Goal: Transaction & Acquisition: Subscribe to service/newsletter

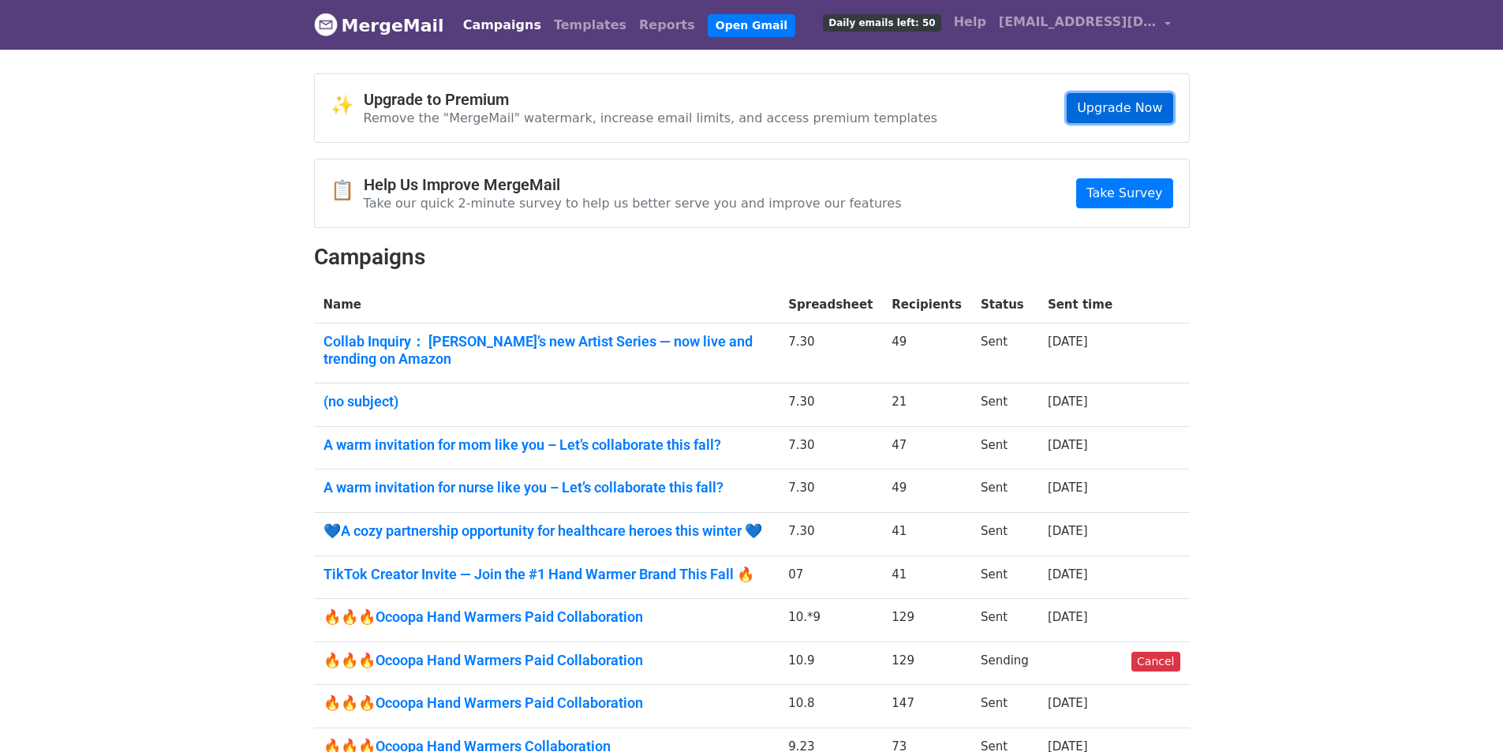
click at [1107, 114] on link "Upgrade Now" at bounding box center [1119, 108] width 106 height 30
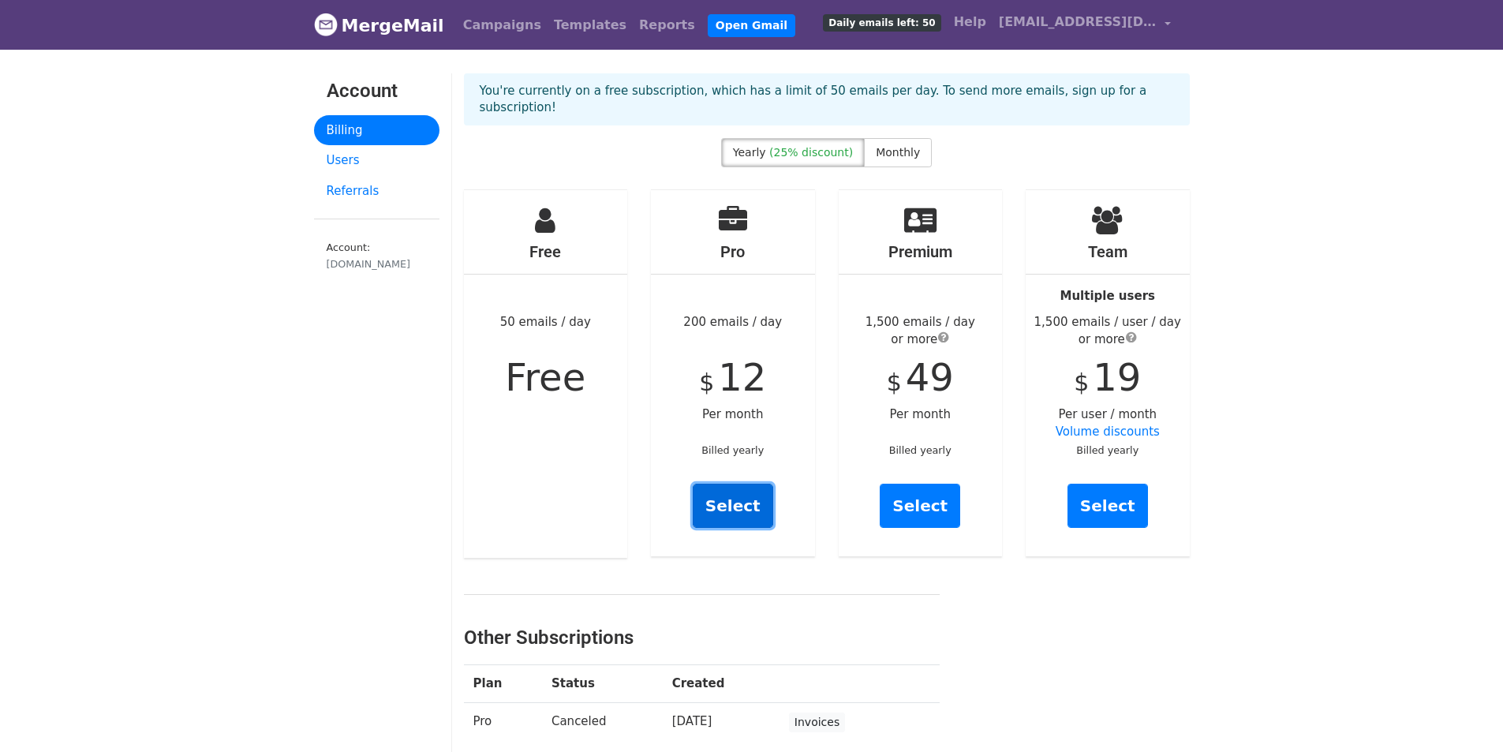
click at [730, 503] on link "Select" at bounding box center [733, 506] width 80 height 44
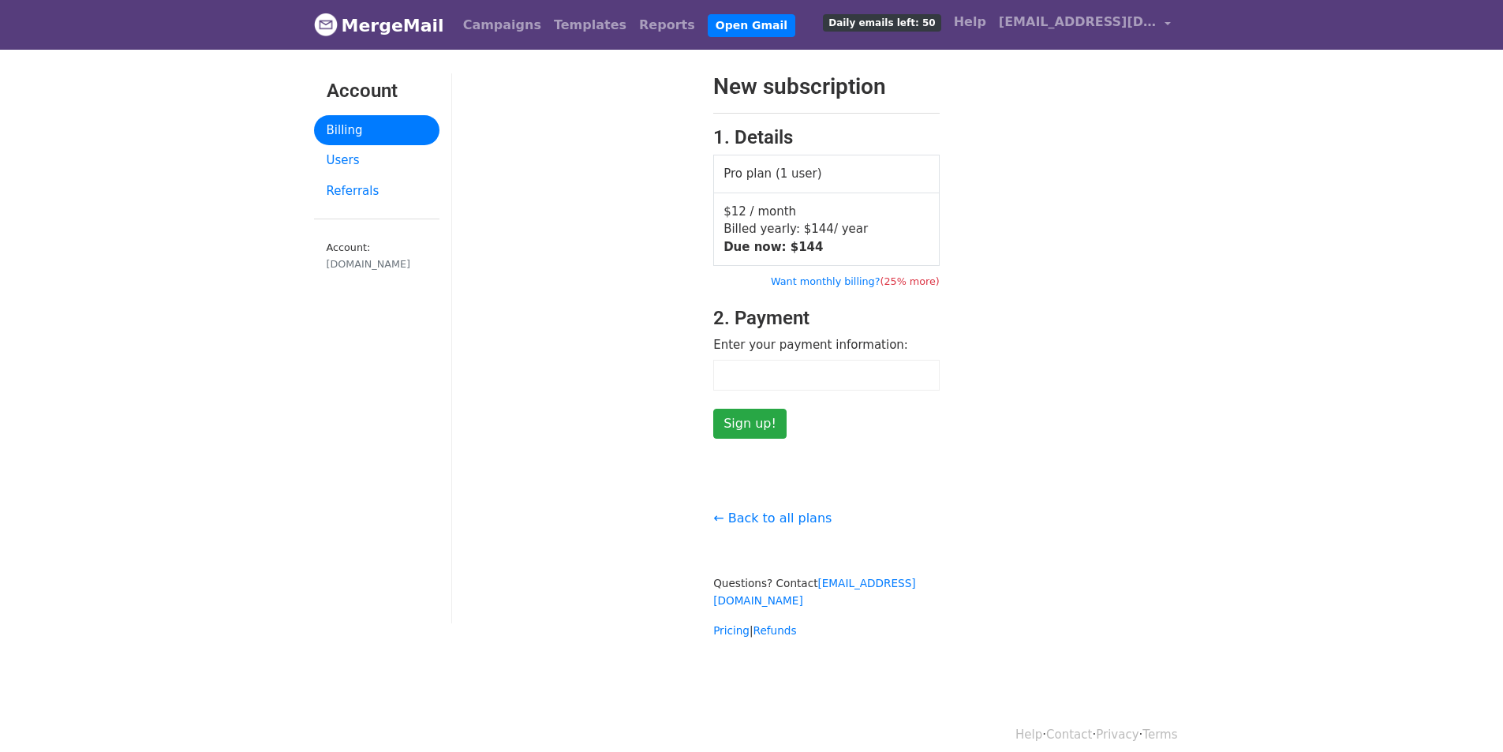
click at [782, 357] on form "New subscription 1. Details Pro plan (1 user) $12 / month Billed yearly: $ 144 …" at bounding box center [826, 255] width 226 height 365
click at [514, 468] on div "New subscription 1. Details Pro plan (1 user) $12 / month Billed yearly: $ 144 …" at bounding box center [826, 356] width 749 height 566
click at [351, 131] on link "Billing" at bounding box center [376, 130] width 125 height 31
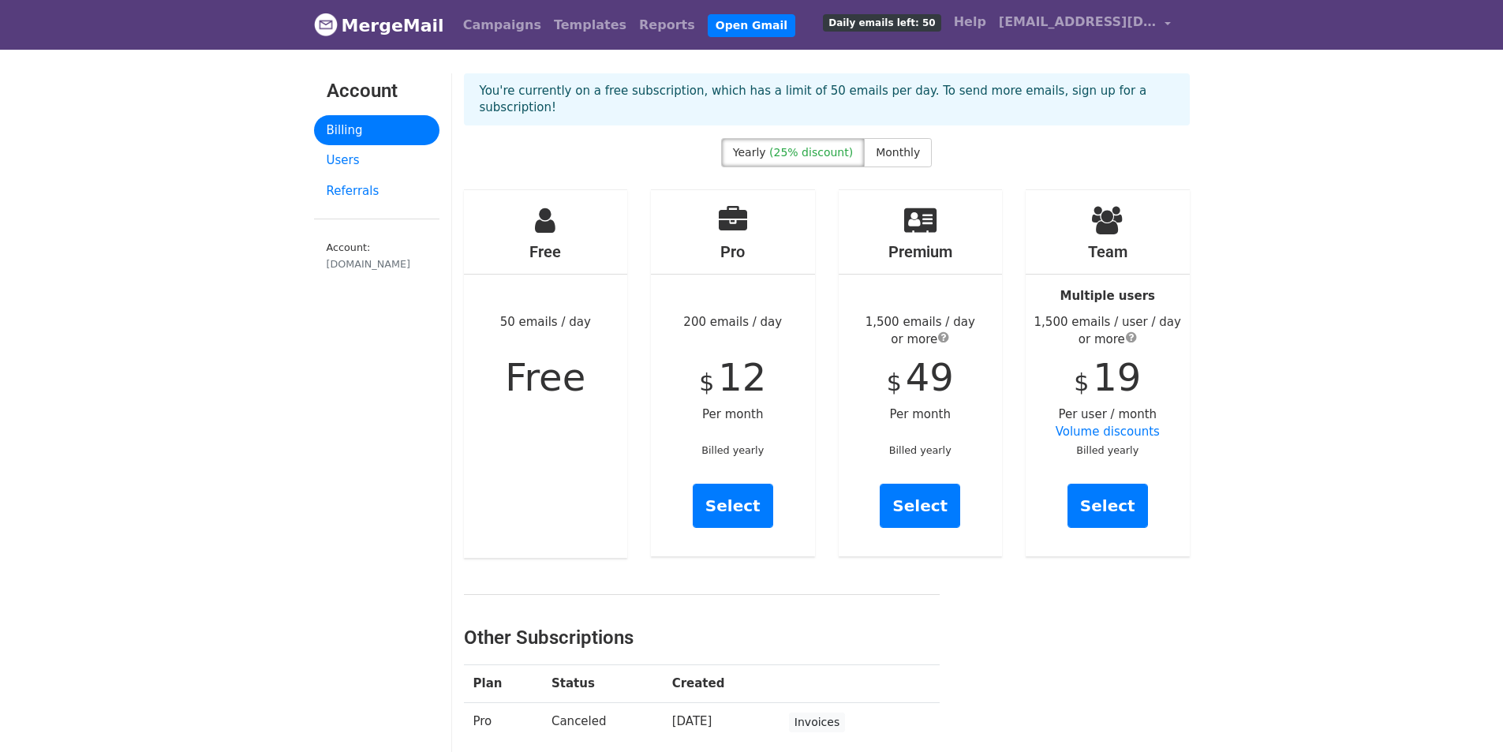
click at [749, 209] on div "Pro 200 emails / day $ 12 Per month Billed yearly Select" at bounding box center [733, 373] width 164 height 366
click at [1134, 22] on span "[EMAIL_ADDRESS][DOMAIN_NAME]" at bounding box center [1078, 22] width 158 height 19
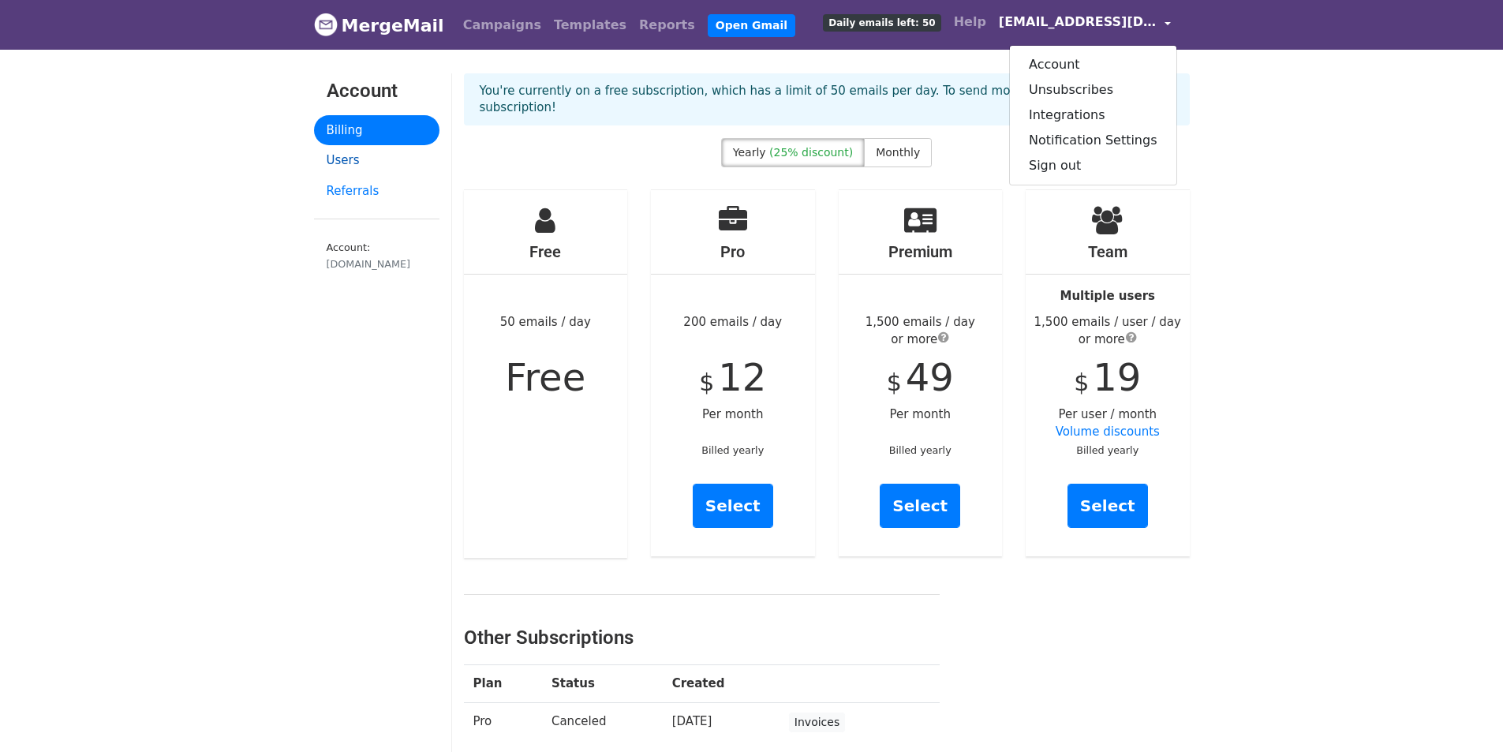
click at [336, 166] on link "Users" at bounding box center [376, 160] width 125 height 31
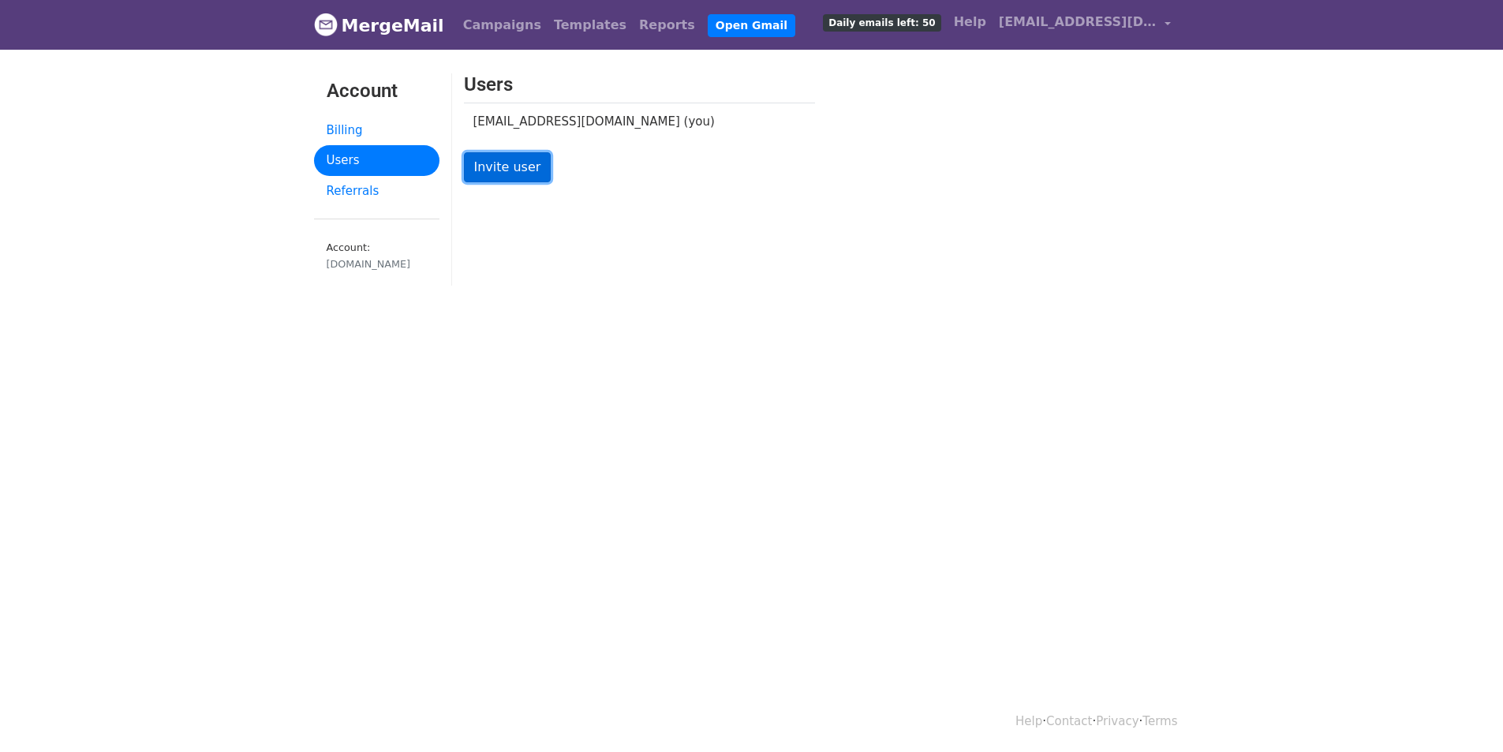
click at [492, 167] on link "Invite user" at bounding box center [508, 167] width 88 height 30
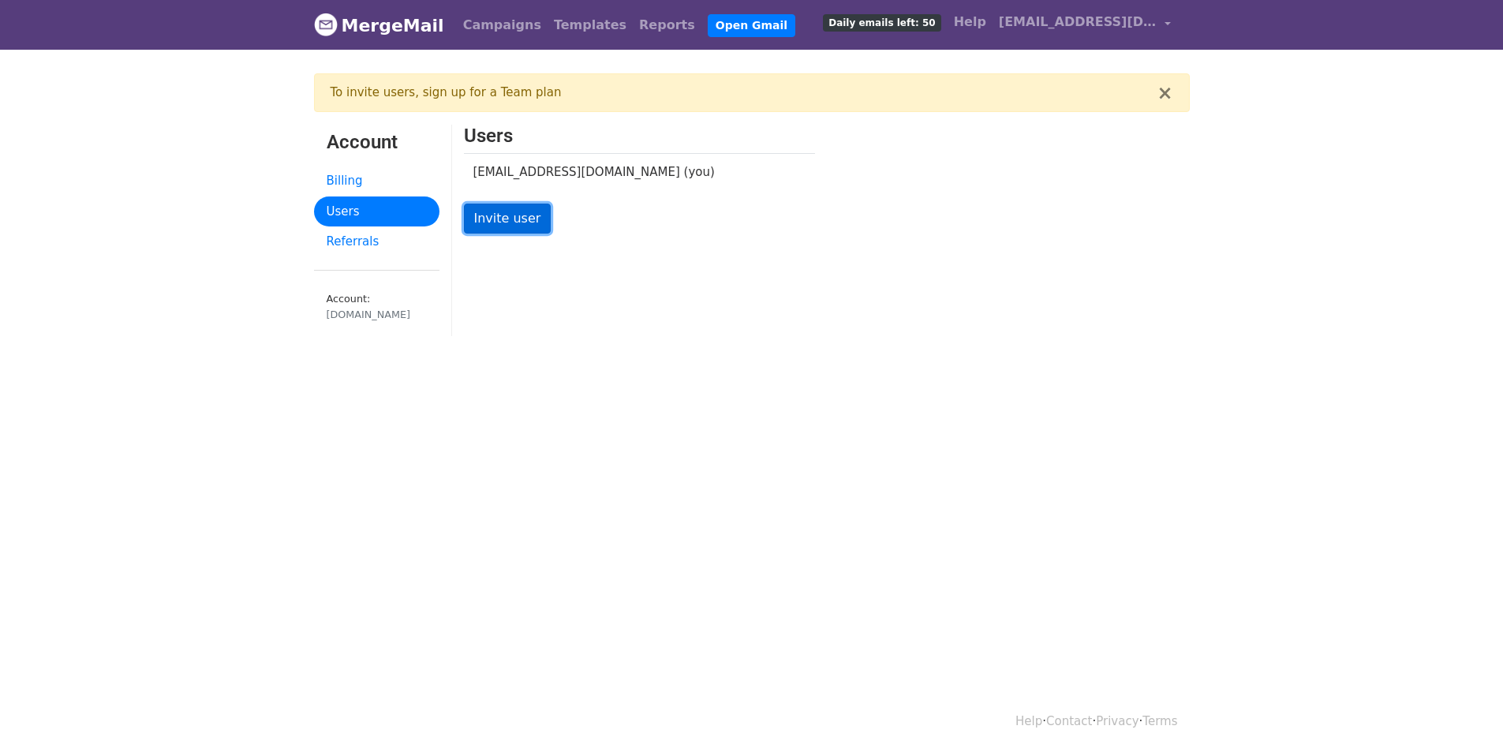
click at [502, 215] on link "Invite user" at bounding box center [508, 219] width 88 height 30
click at [504, 223] on link "Invite user" at bounding box center [508, 219] width 88 height 30
click at [504, 221] on link "Invite user" at bounding box center [508, 219] width 88 height 30
click at [487, 95] on div "To invite users, sign up for a Team plan" at bounding box center [744, 93] width 827 height 18
click at [518, 212] on link "Invite user" at bounding box center [508, 219] width 88 height 30
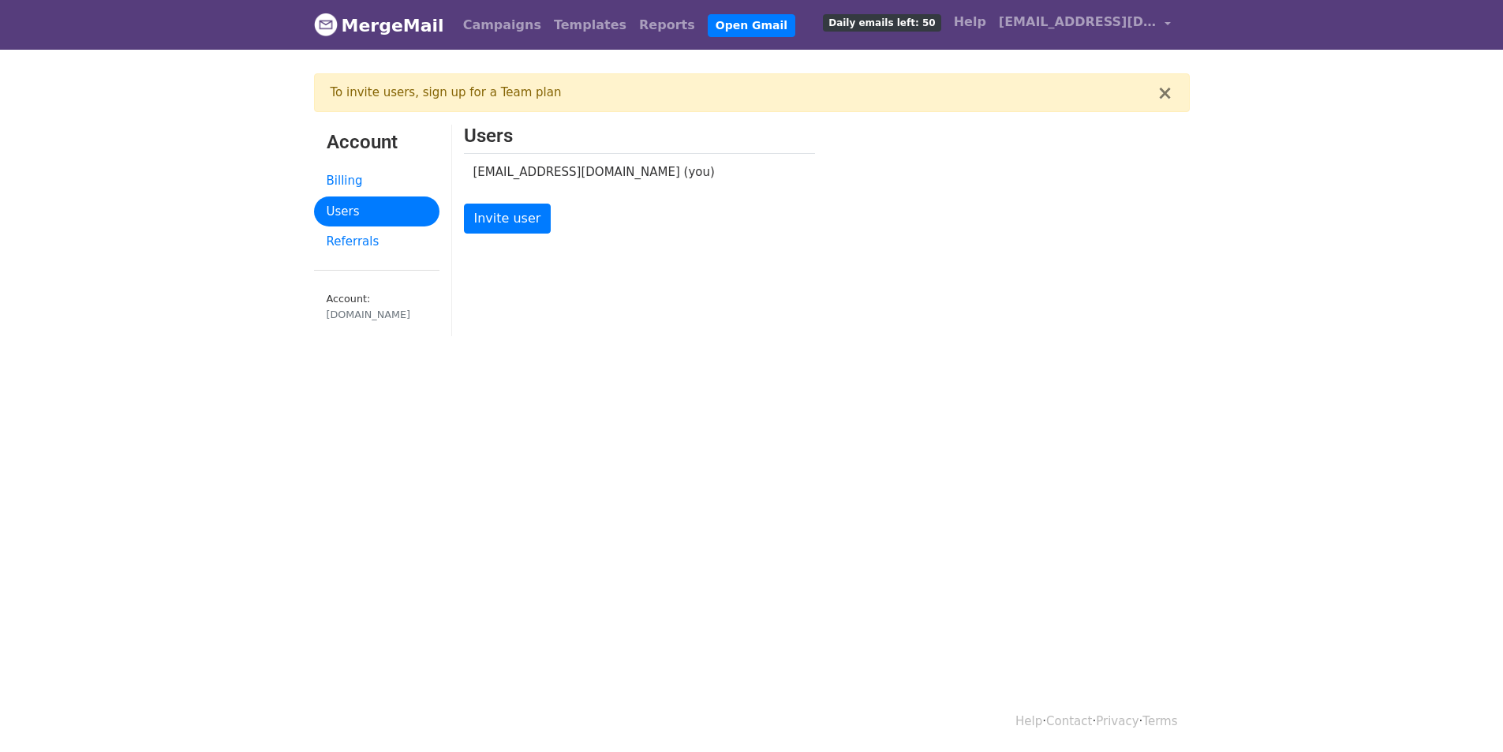
scroll to position [2, 0]
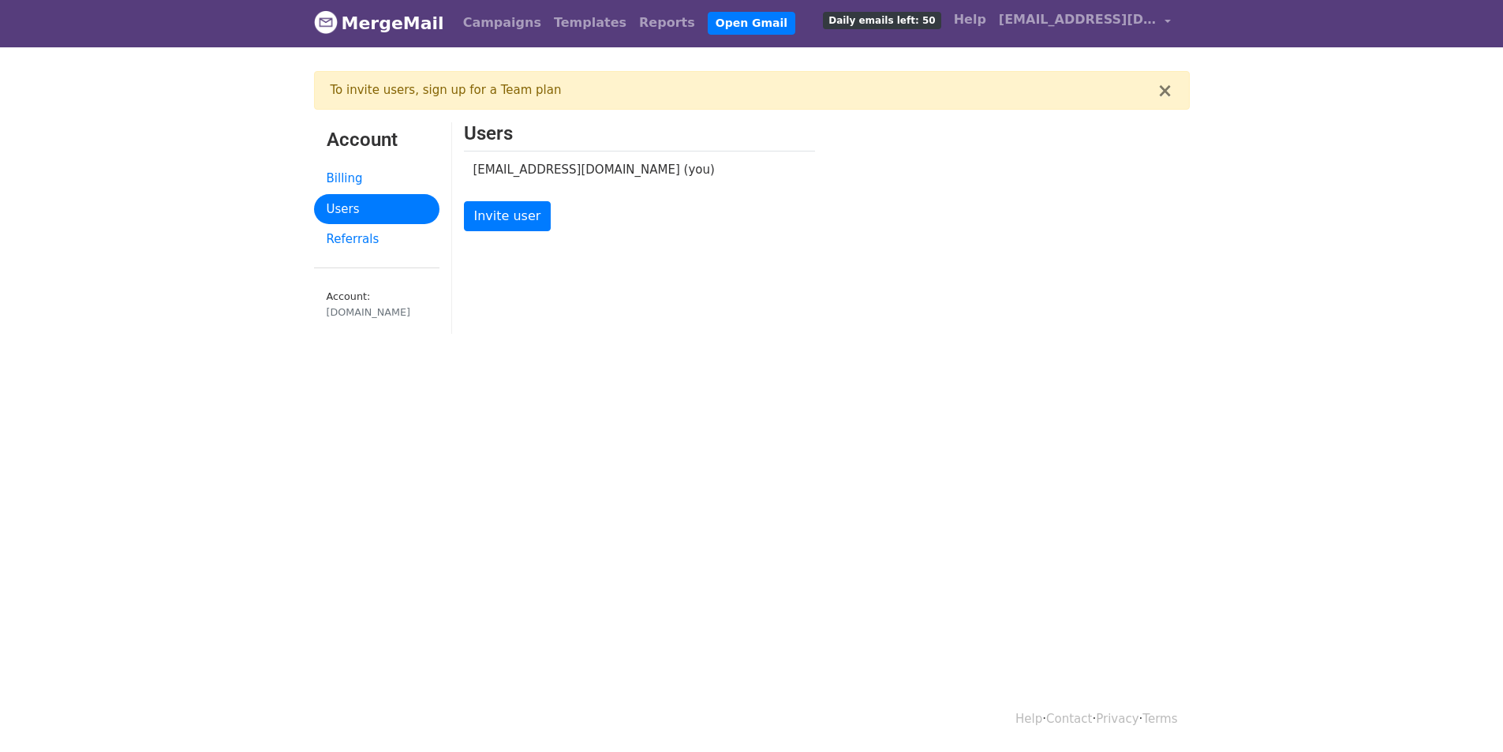
click at [346, 315] on div "[DOMAIN_NAME]" at bounding box center [377, 311] width 100 height 15
click at [355, 233] on link "Referrals" at bounding box center [376, 239] width 125 height 31
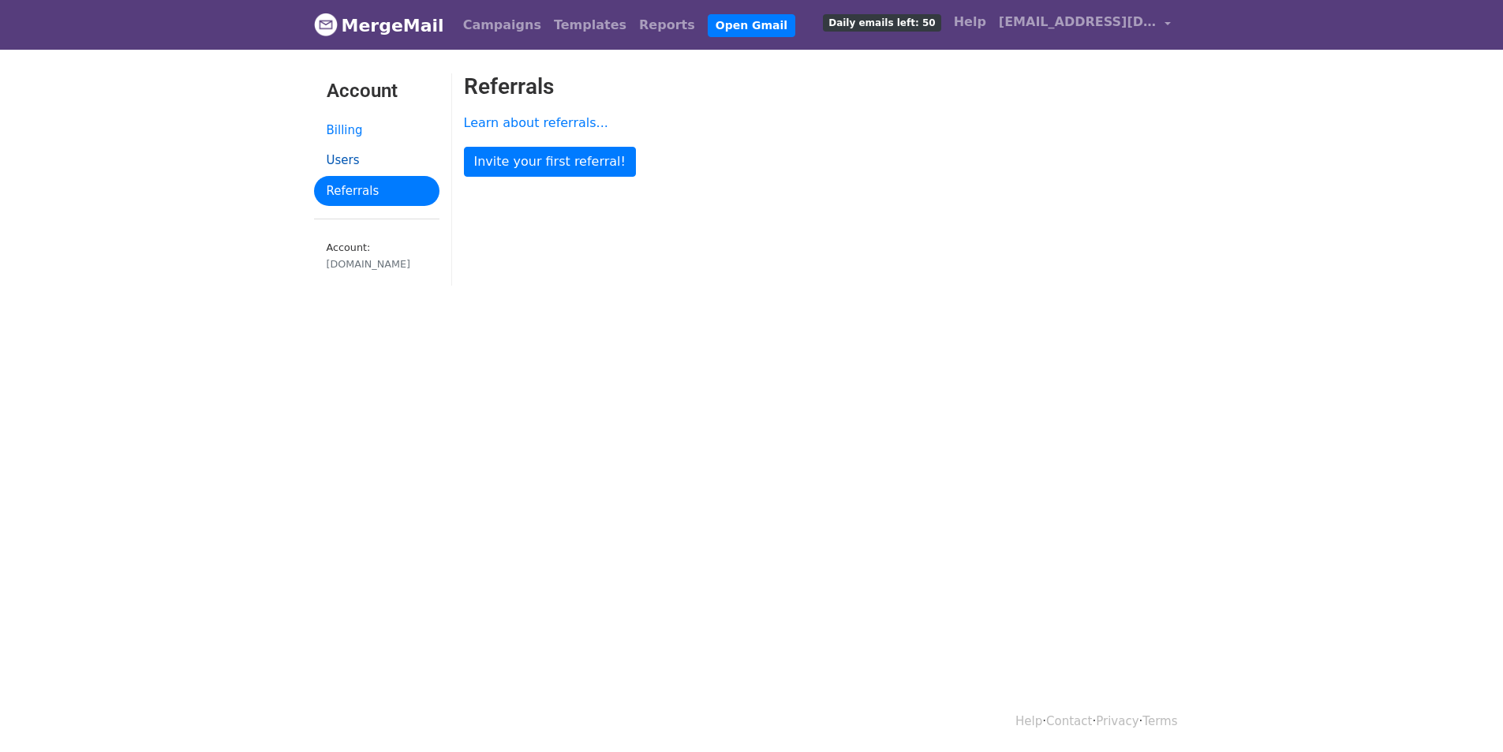
click at [340, 161] on link "Users" at bounding box center [376, 160] width 125 height 31
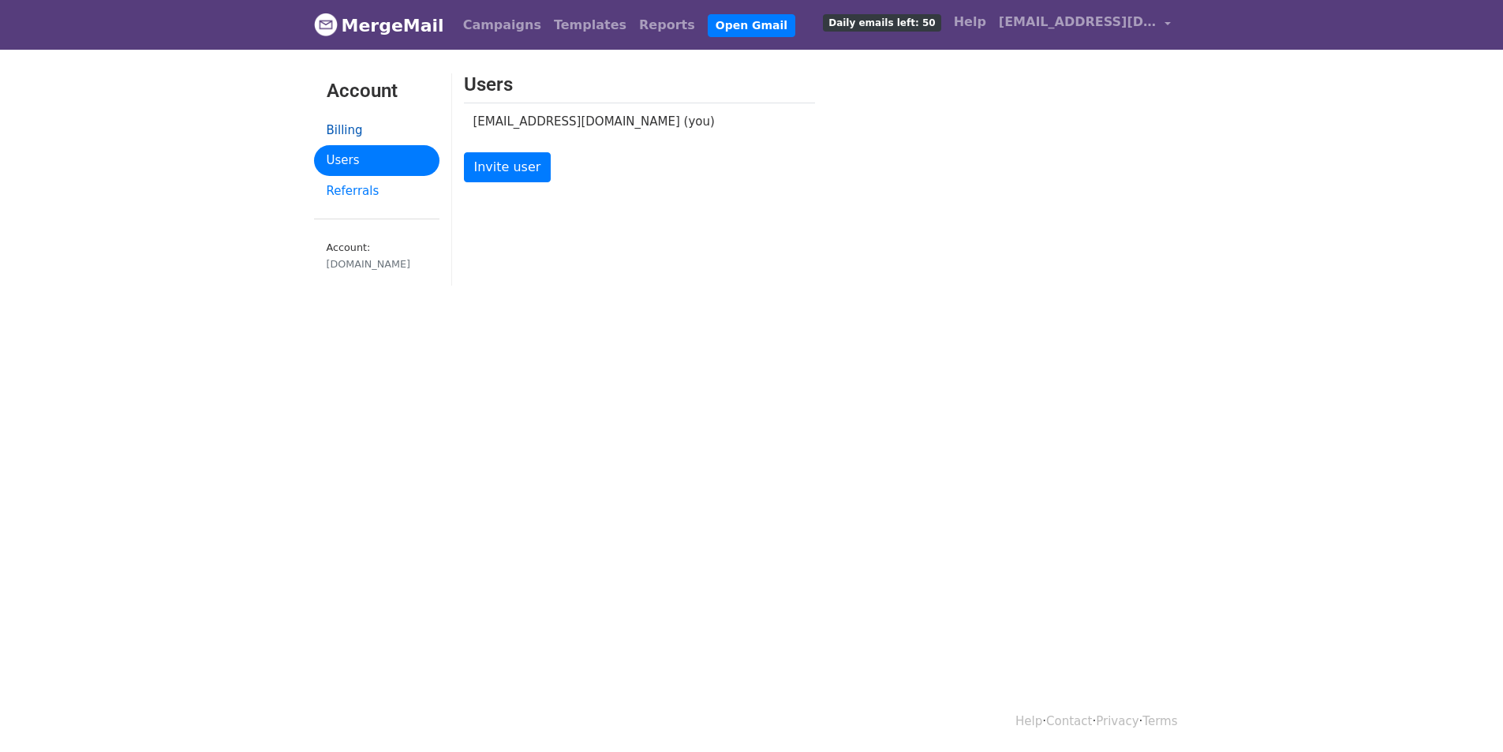
click at [335, 123] on link "Billing" at bounding box center [376, 130] width 125 height 31
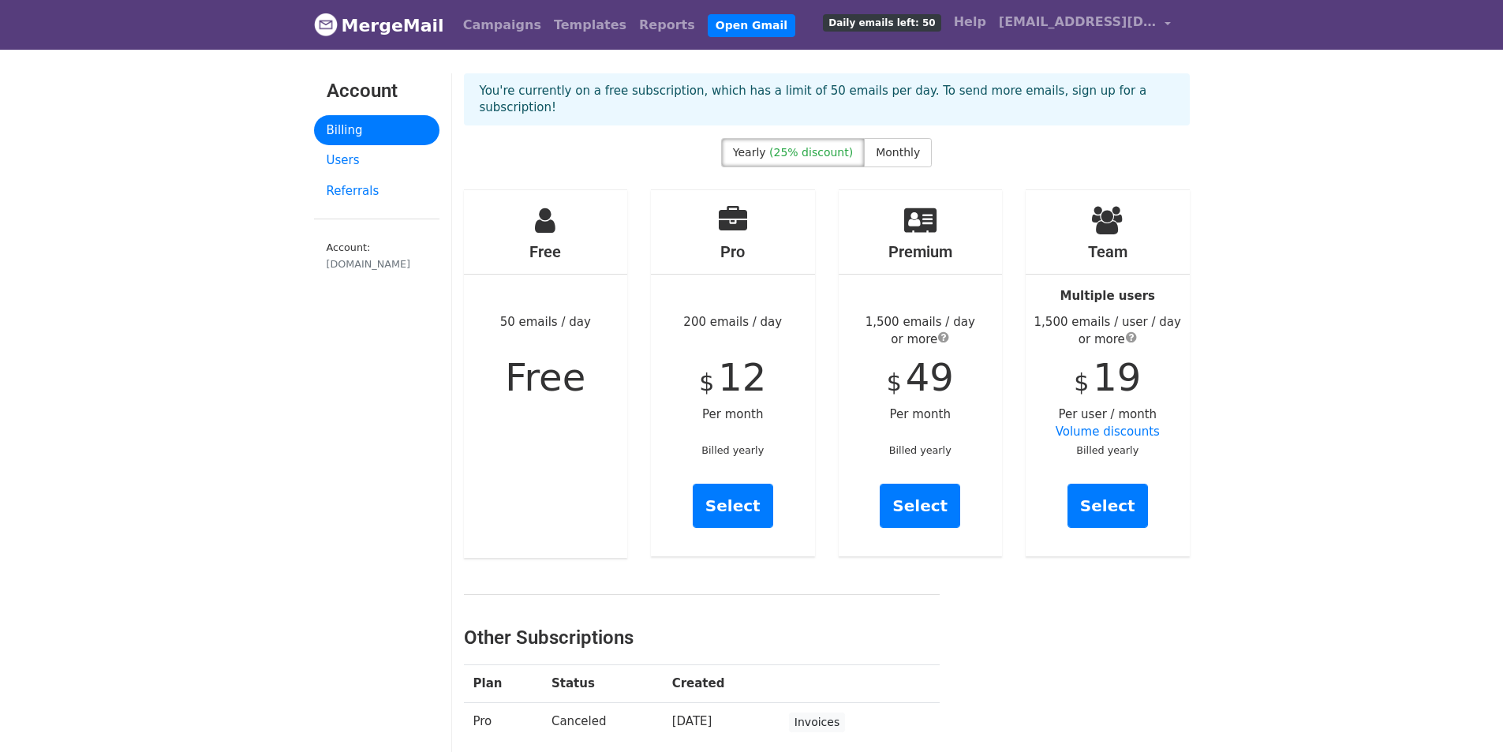
click at [928, 156] on div "Yearly (25% discount) Monthly" at bounding box center [826, 155] width 749 height 35
click at [896, 157] on span "Monthly" at bounding box center [898, 152] width 44 height 13
click at [883, 155] on span "Monthly" at bounding box center [898, 152] width 44 height 13
click at [1094, 495] on link "Select" at bounding box center [1107, 506] width 80 height 44
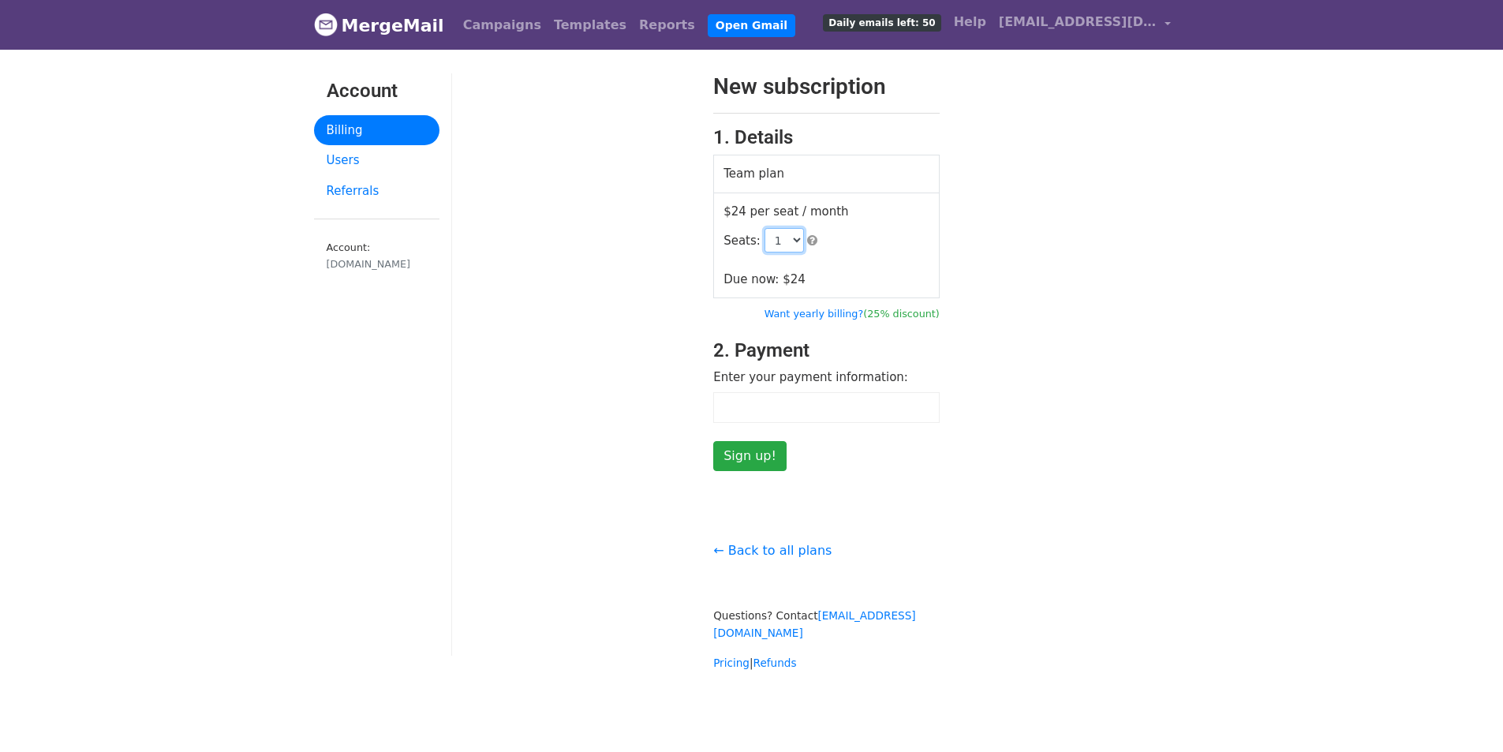
click at [781, 238] on select "1 2 3 4 5 6 7 8 9 10 11 12 13 14 15 16 17 18 19 20 21 22 23 24 25 26 27 28 29 3…" at bounding box center [783, 240] width 39 height 24
click at [764, 228] on select "1 2 3 4 5 6 7 8 9 10 11 12 13 14 15 16 17 18 19 20 21 22 23 24 25 26 27 28 29 3…" at bounding box center [783, 240] width 39 height 24
click at [628, 303] on div at bounding box center [577, 272] width 250 height 398
click at [808, 238] on span at bounding box center [812, 240] width 10 height 12
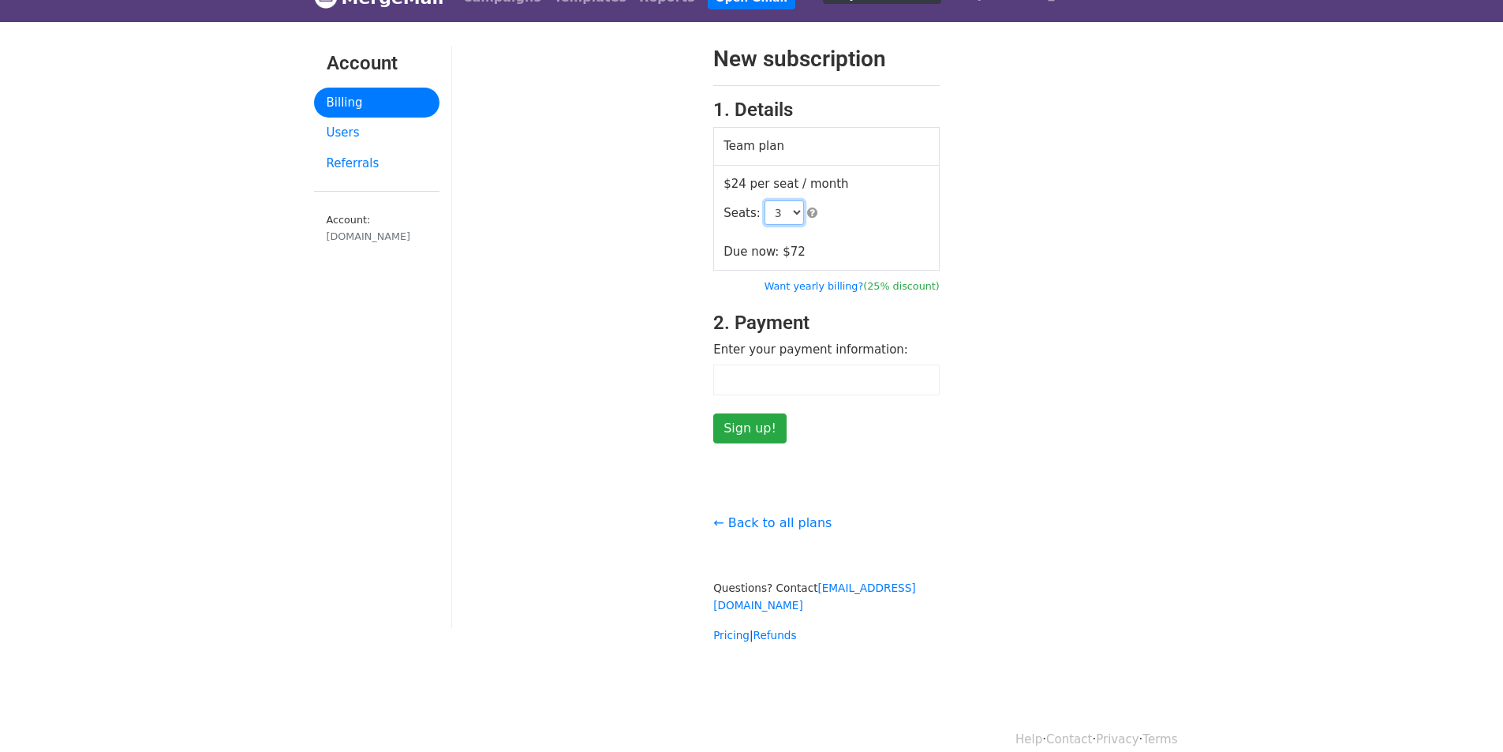
click at [787, 211] on select "1 2 3 4 5 6 7 8 9 10 11 12 13 14 15 16 17 18 19 20 21 22 23 24 25 26 27 28 29 3…" at bounding box center [783, 212] width 39 height 24
select select "2"
click at [764, 200] on select "1 2 3 4 5 6 7 8 9 10 11 12 13 14 15 16 17 18 19 20 21 22 23 24 25 26 27 28 29 3…" at bounding box center [783, 212] width 39 height 24
